Goal: Find specific page/section: Find specific page/section

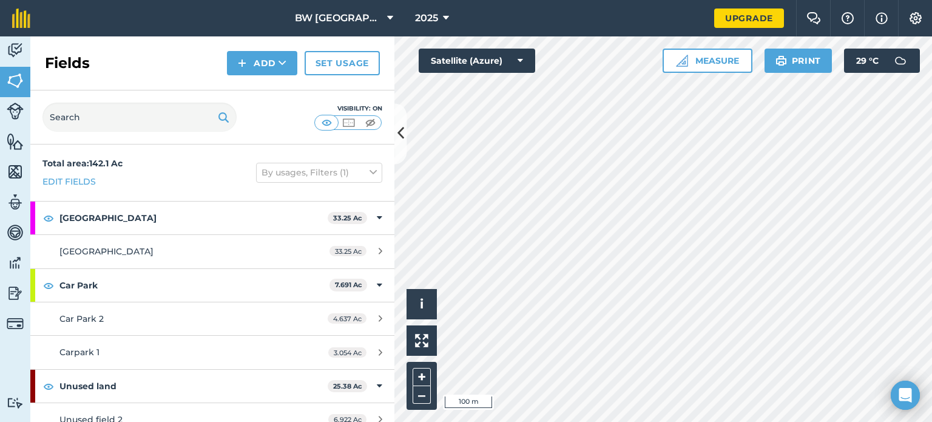
scroll to position [41, 0]
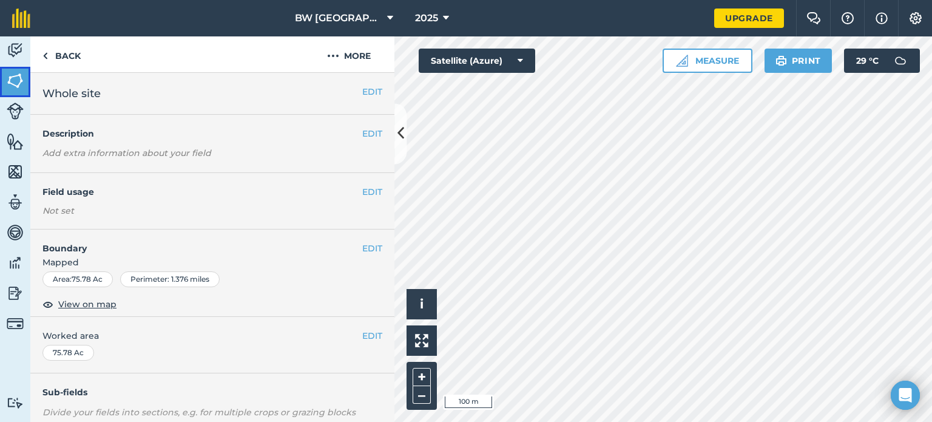
click at [19, 84] on img at bounding box center [15, 81] width 17 height 18
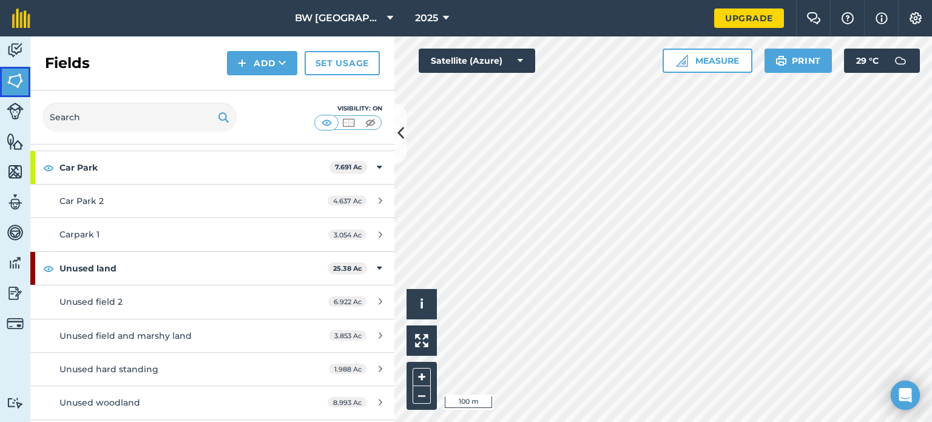
scroll to position [147, 0]
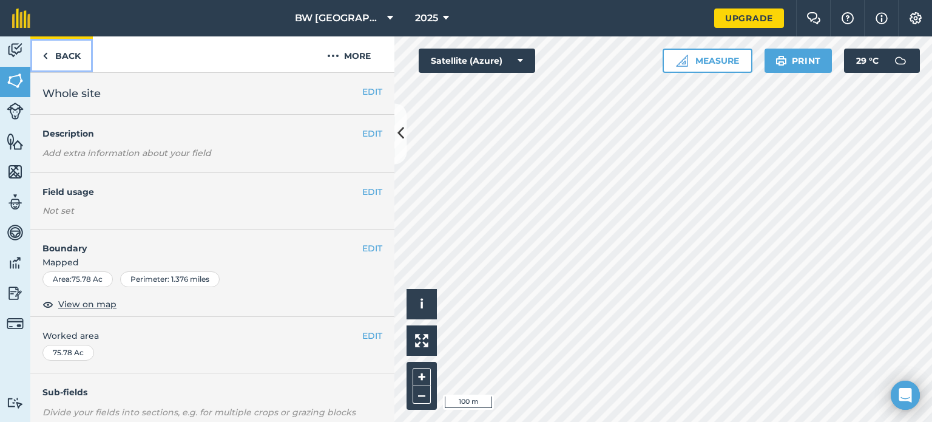
click at [61, 57] on link "Back" at bounding box center [61, 54] width 62 height 36
